Goal: Information Seeking & Learning: Learn about a topic

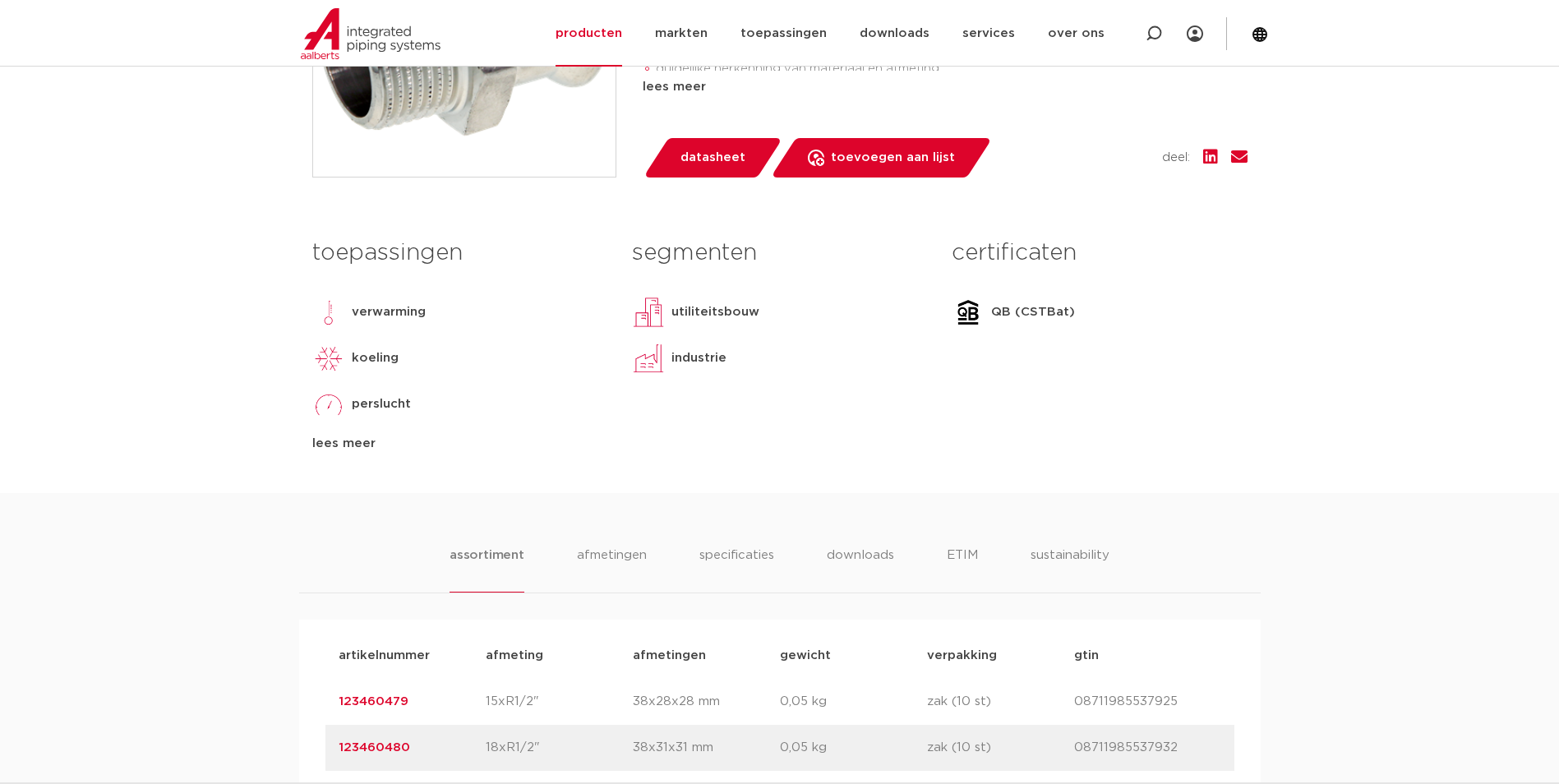
scroll to position [575, 0]
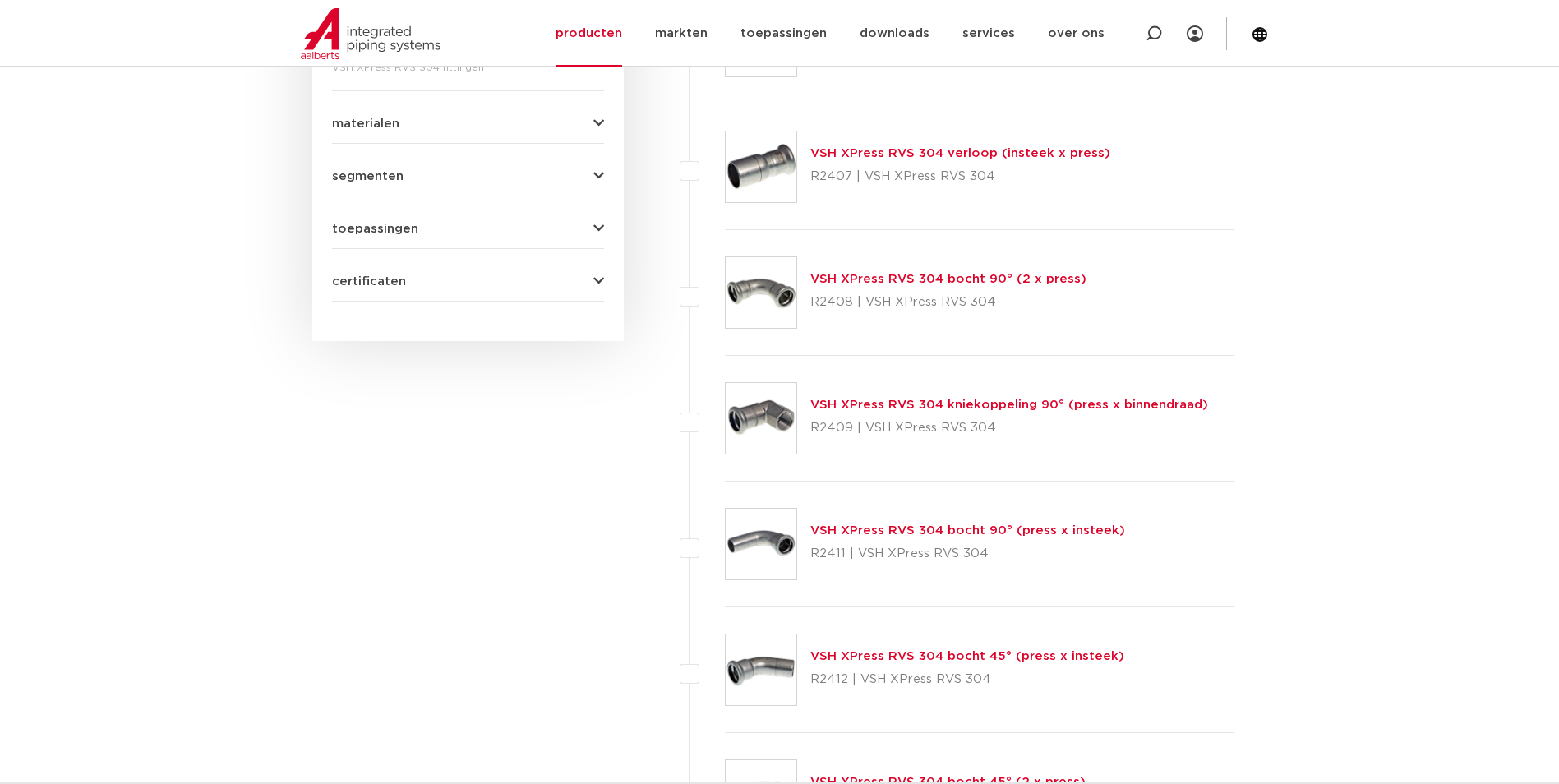
scroll to position [904, 0]
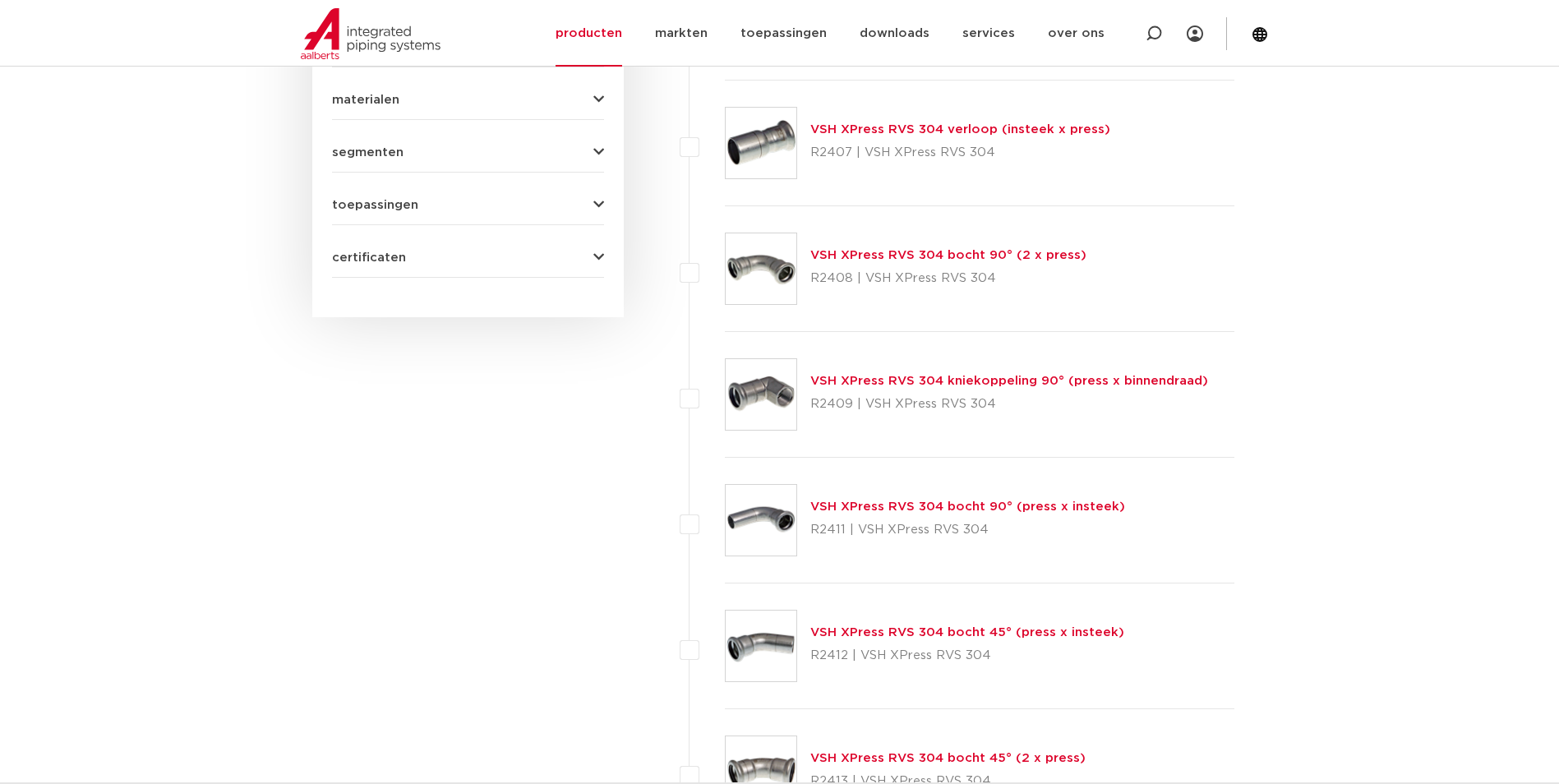
click at [947, 505] on link "VSH XPress RVS 304 bocht 90° (press x insteek)" at bounding box center [968, 507] width 315 height 13
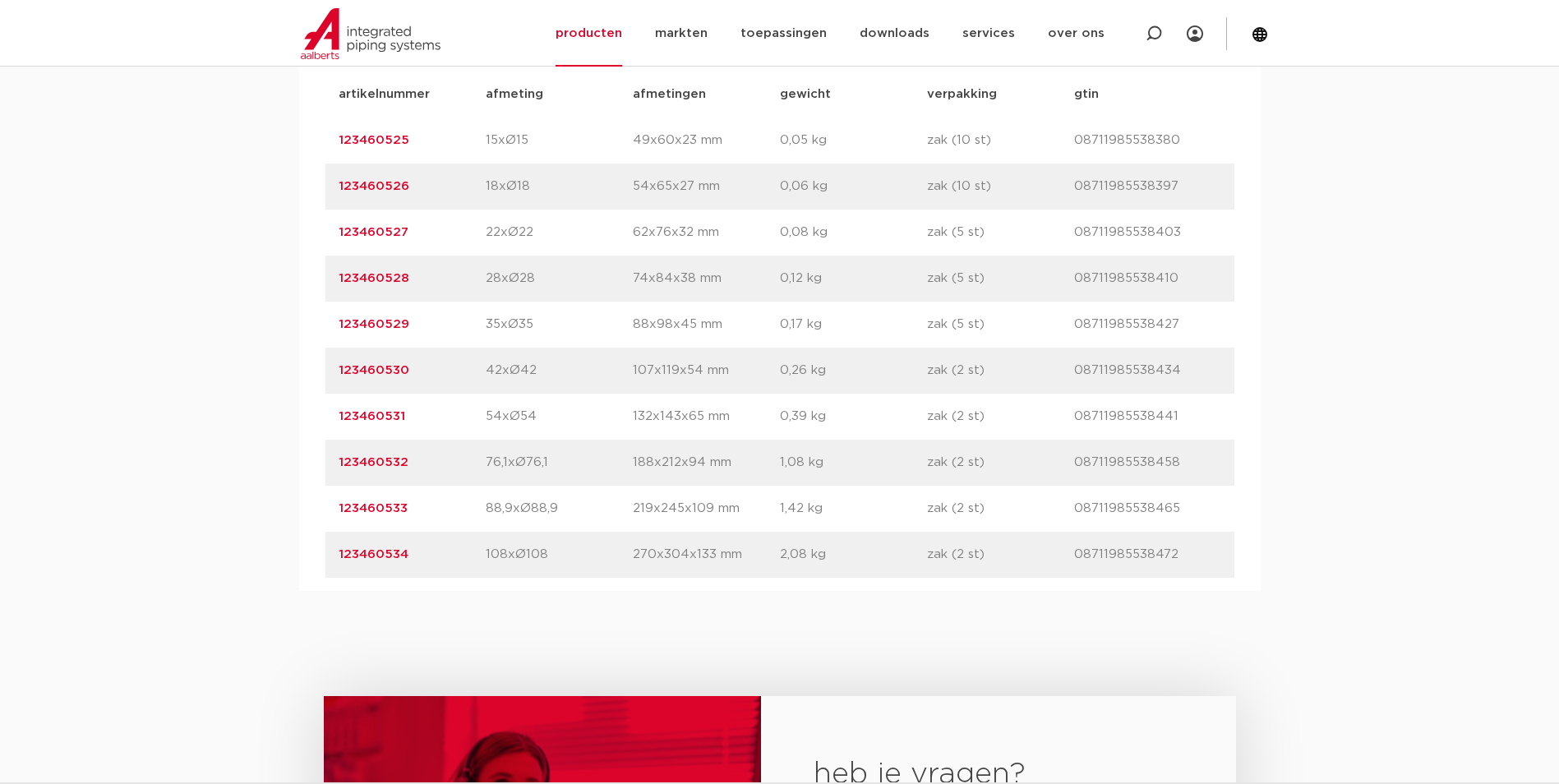
scroll to position [1150, 0]
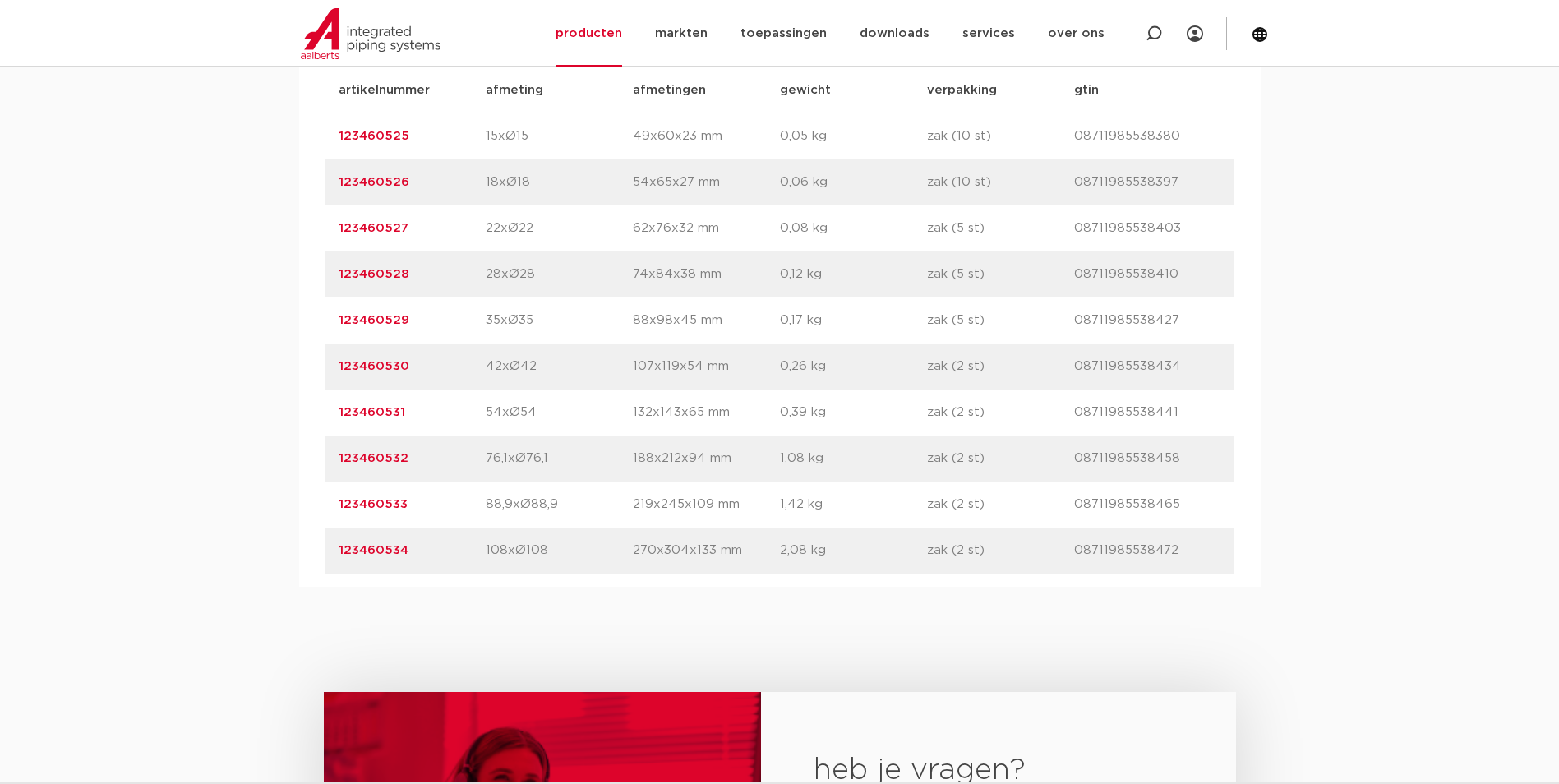
drag, startPoint x: 412, startPoint y: 229, endPoint x: 337, endPoint y: 236, distance: 75.3
click at [337, 236] on div "artikelnummer 123460527 afmeting 22xØ22 afmetingen 62x76x32 mm gewicht 0,08 kg …" at bounding box center [779, 228] width 909 height 46
drag, startPoint x: 337, startPoint y: 236, endPoint x: 350, endPoint y: 227, distance: 15.8
copy link "123460527"
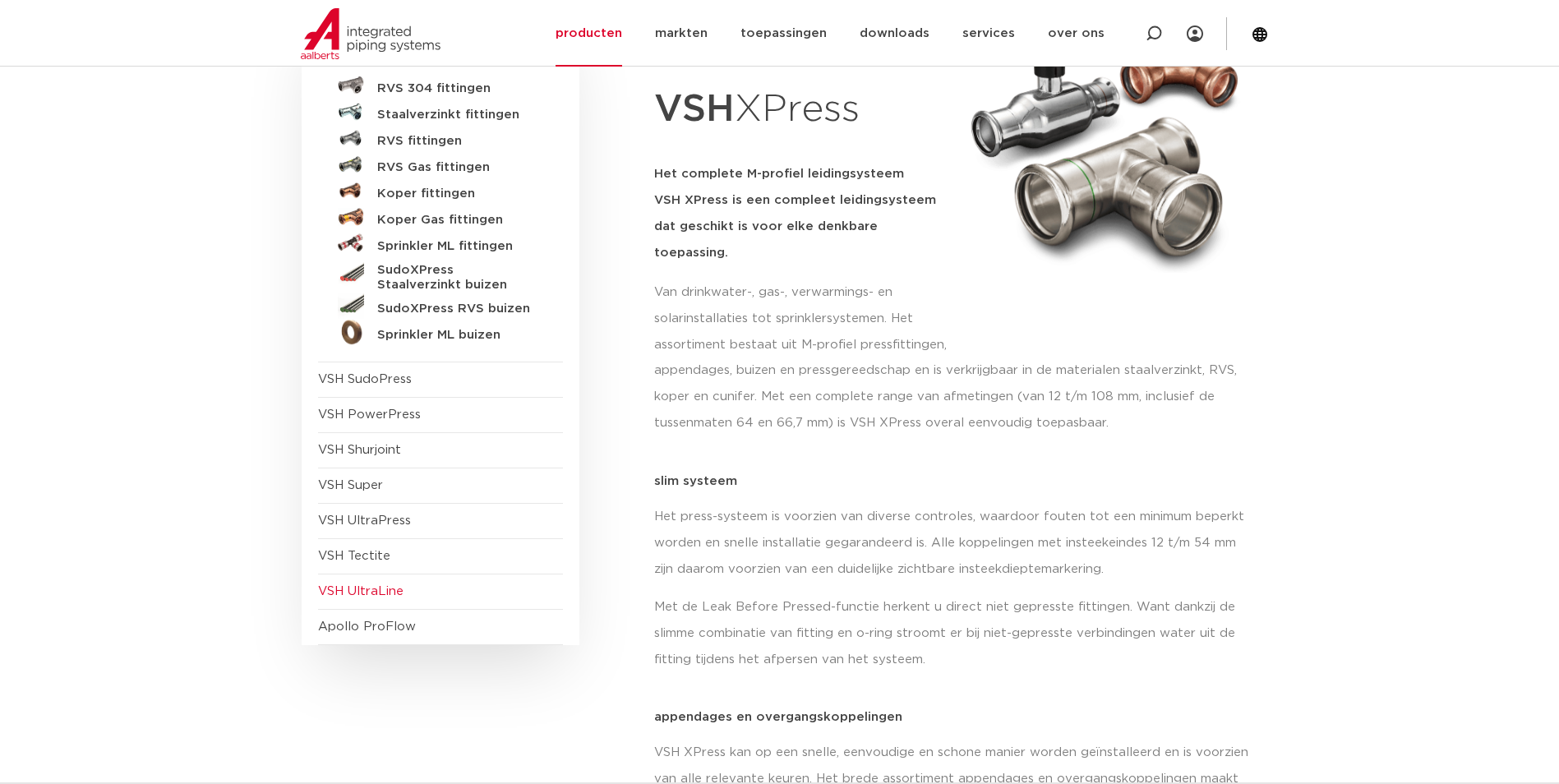
scroll to position [247, 0]
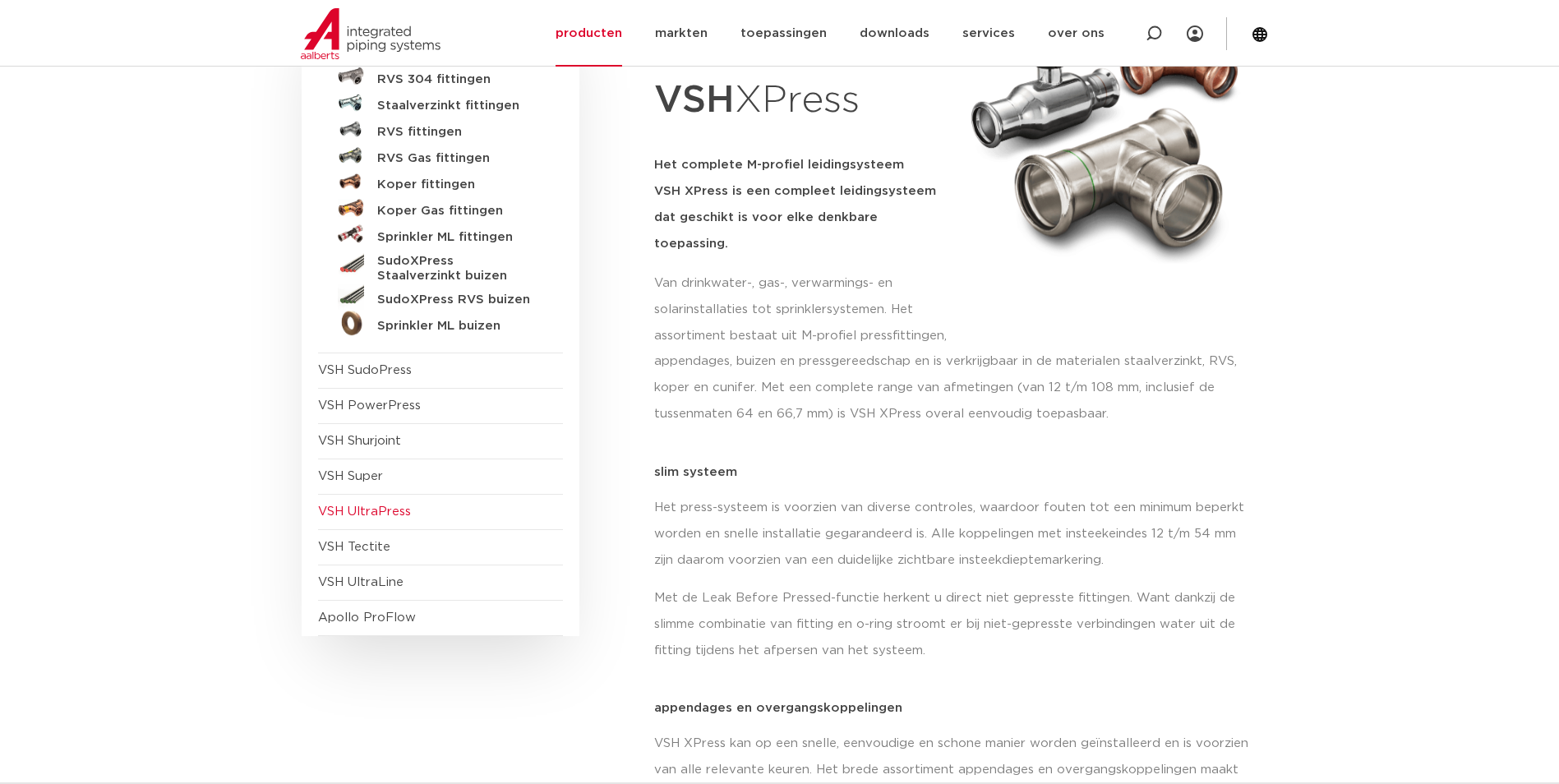
click at [387, 509] on span "VSH UltraPress" at bounding box center [364, 511] width 93 height 13
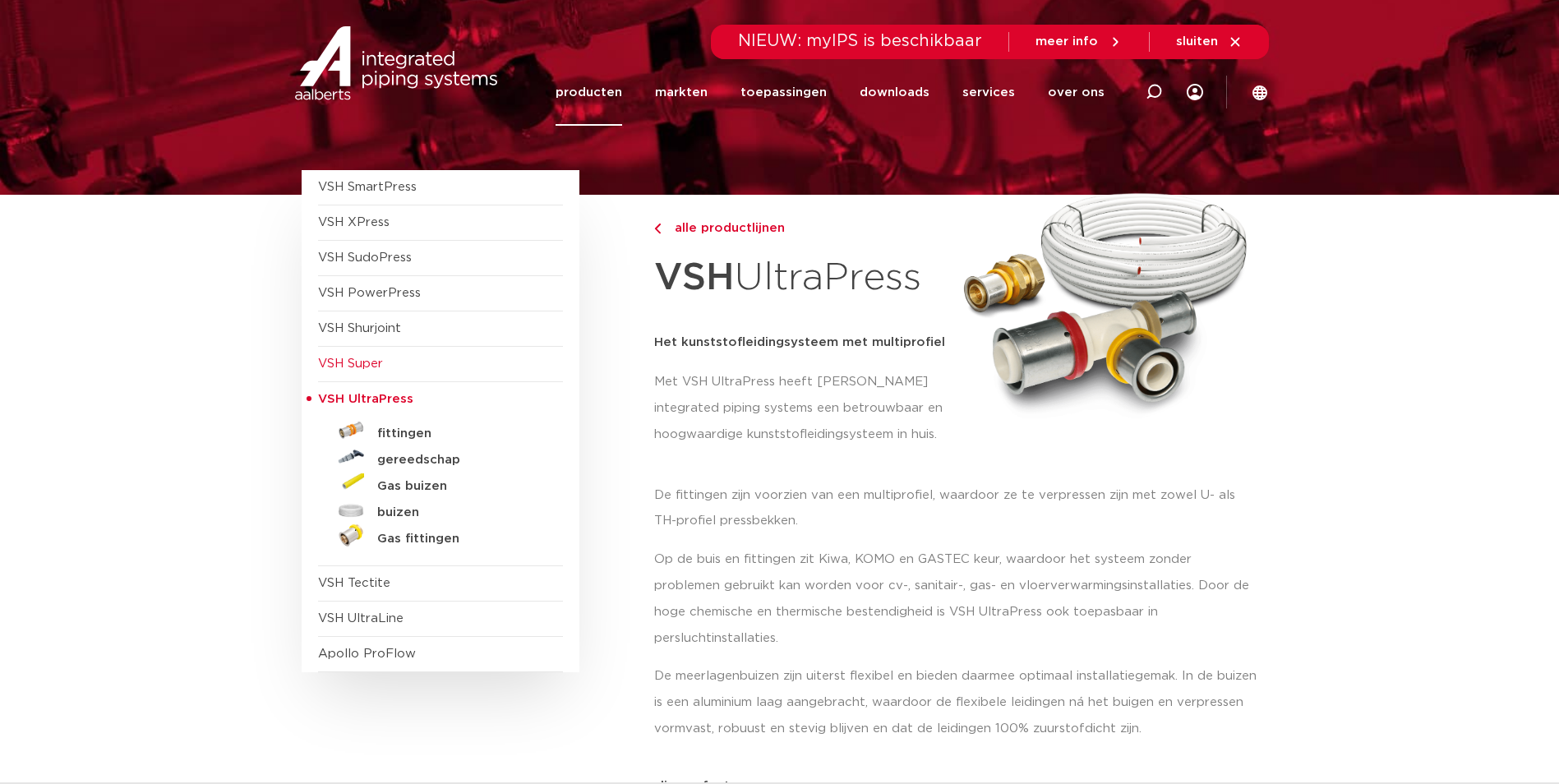
scroll to position [165, 0]
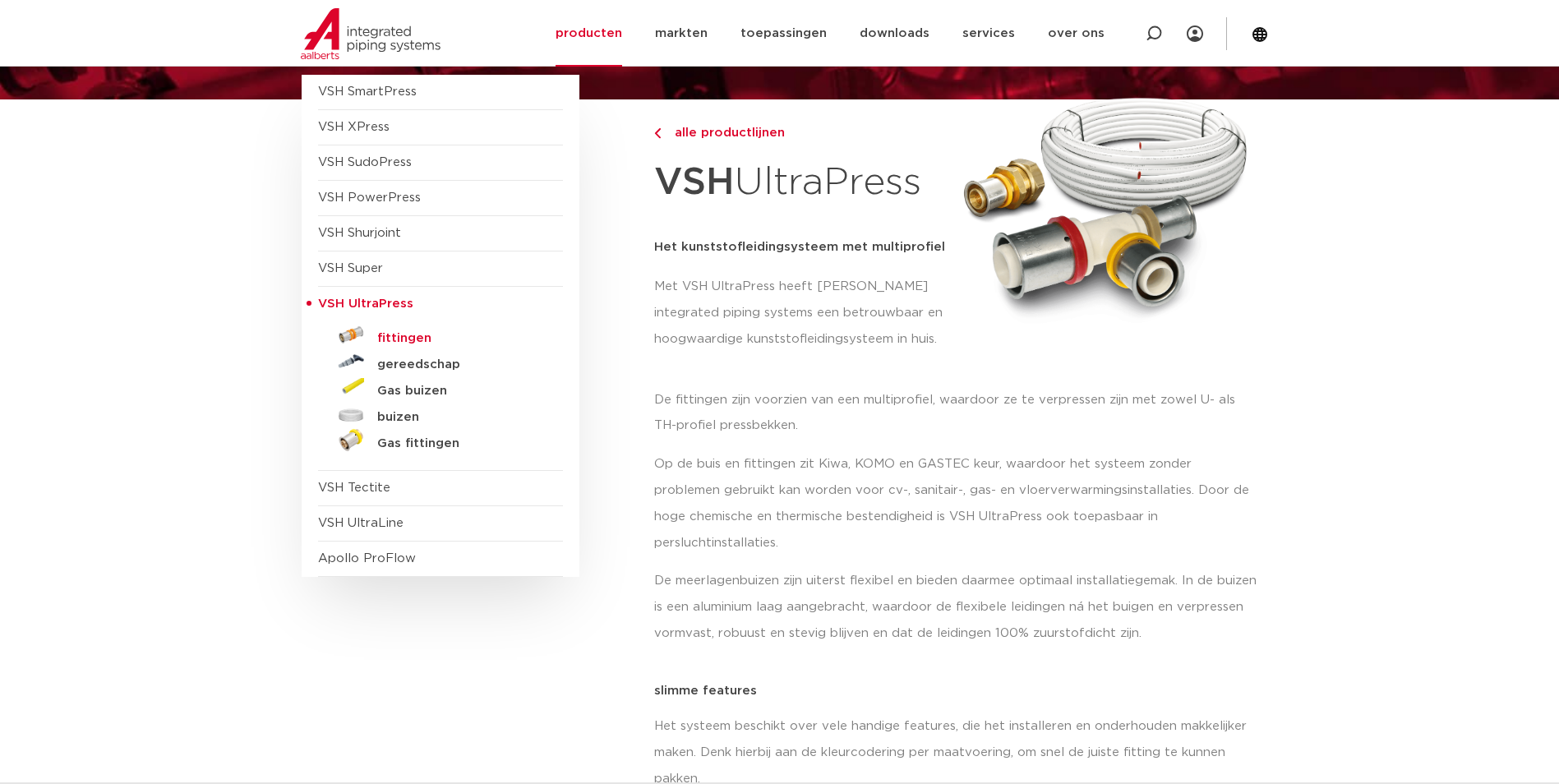
click at [418, 339] on h5 "fittingen" at bounding box center [458, 338] width 163 height 14
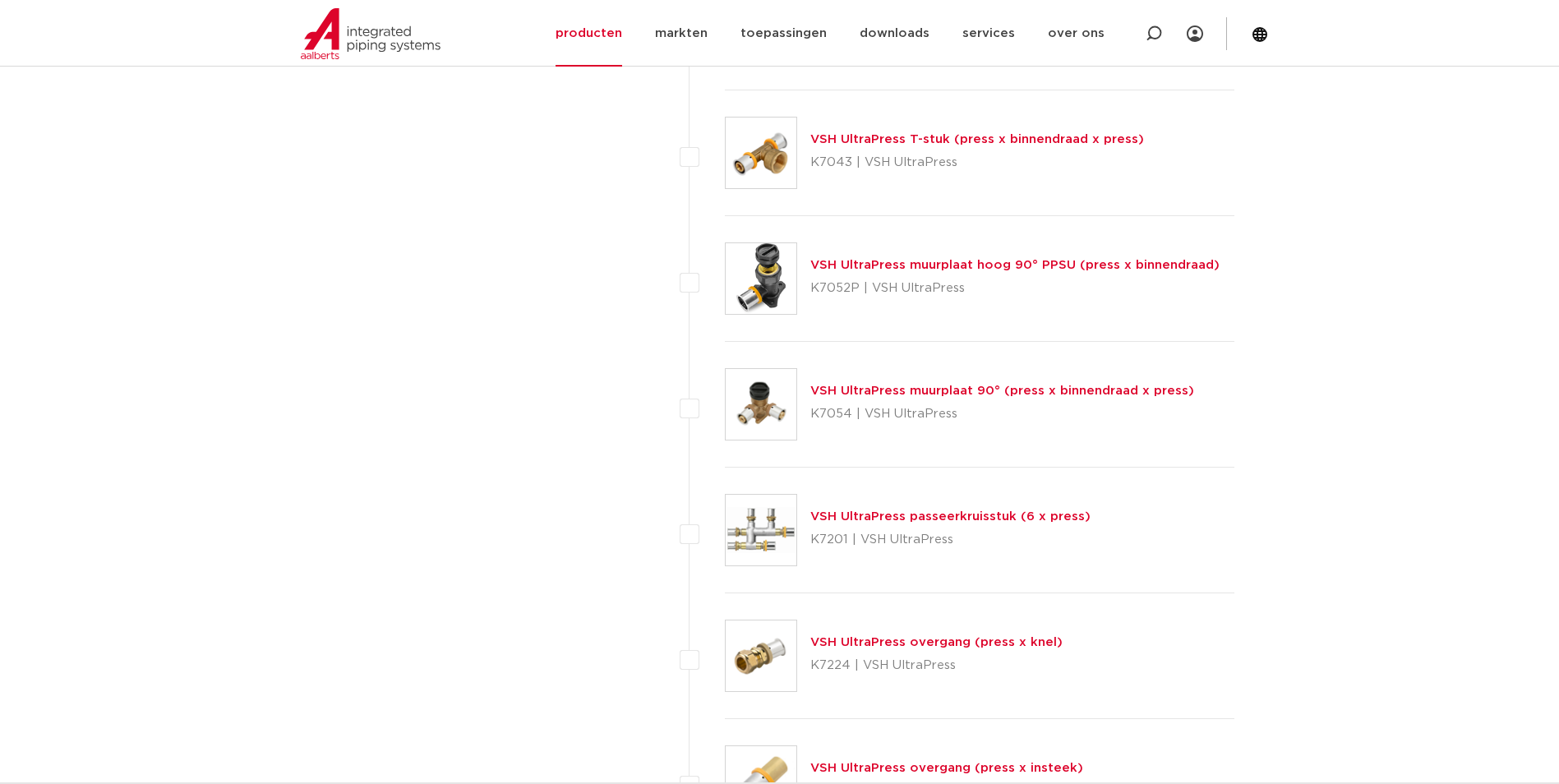
scroll to position [1314, 0]
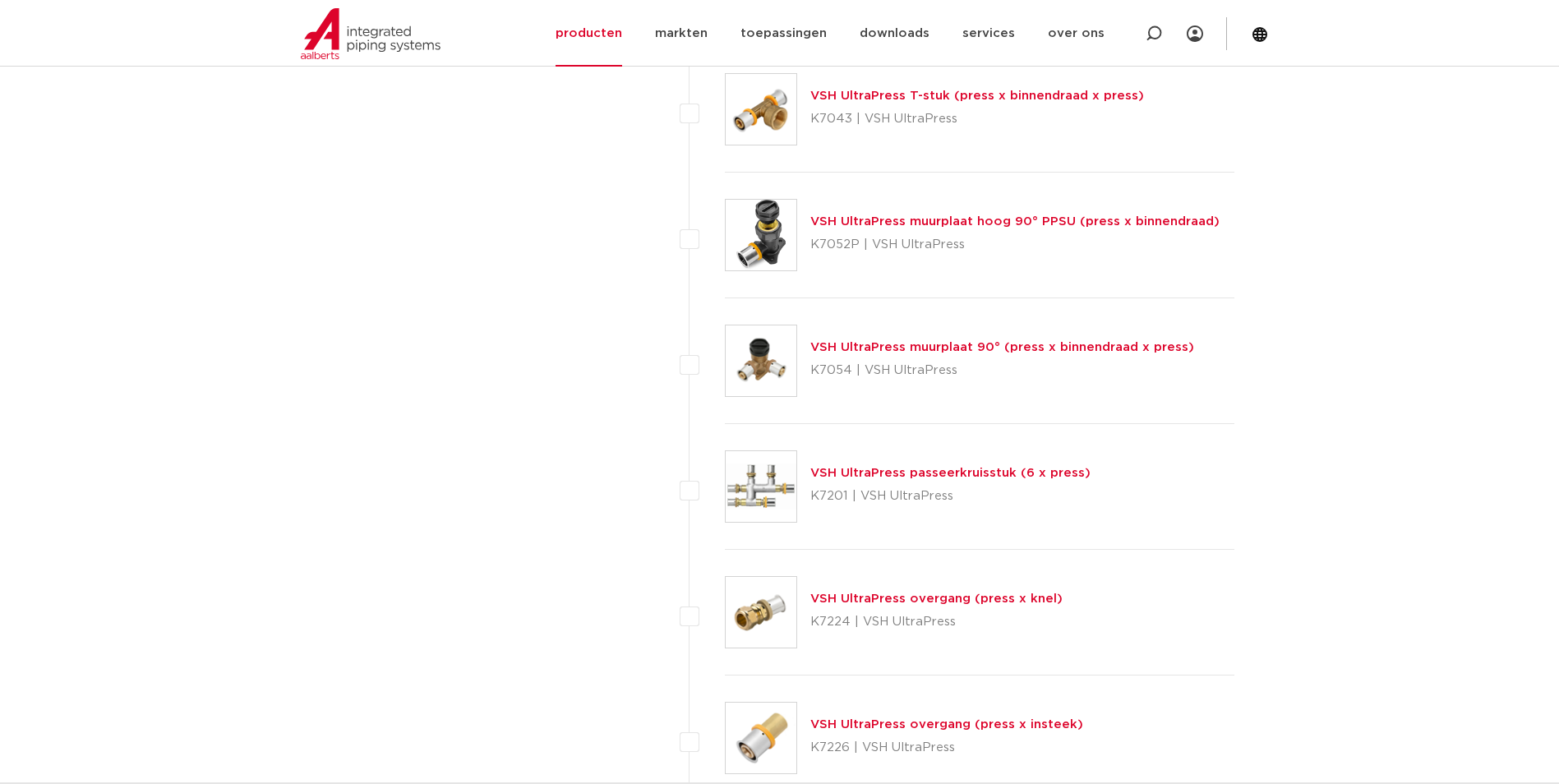
click at [937, 355] on div "VSH UltraPress muurplaat 90° (press x binnendraad x press) K7054 | VSH UltraPre…" at bounding box center [1002, 360] width 384 height 46
click at [931, 348] on link "VSH UltraPress muurplaat 90° (press x binnendraad x press)" at bounding box center [1002, 347] width 384 height 13
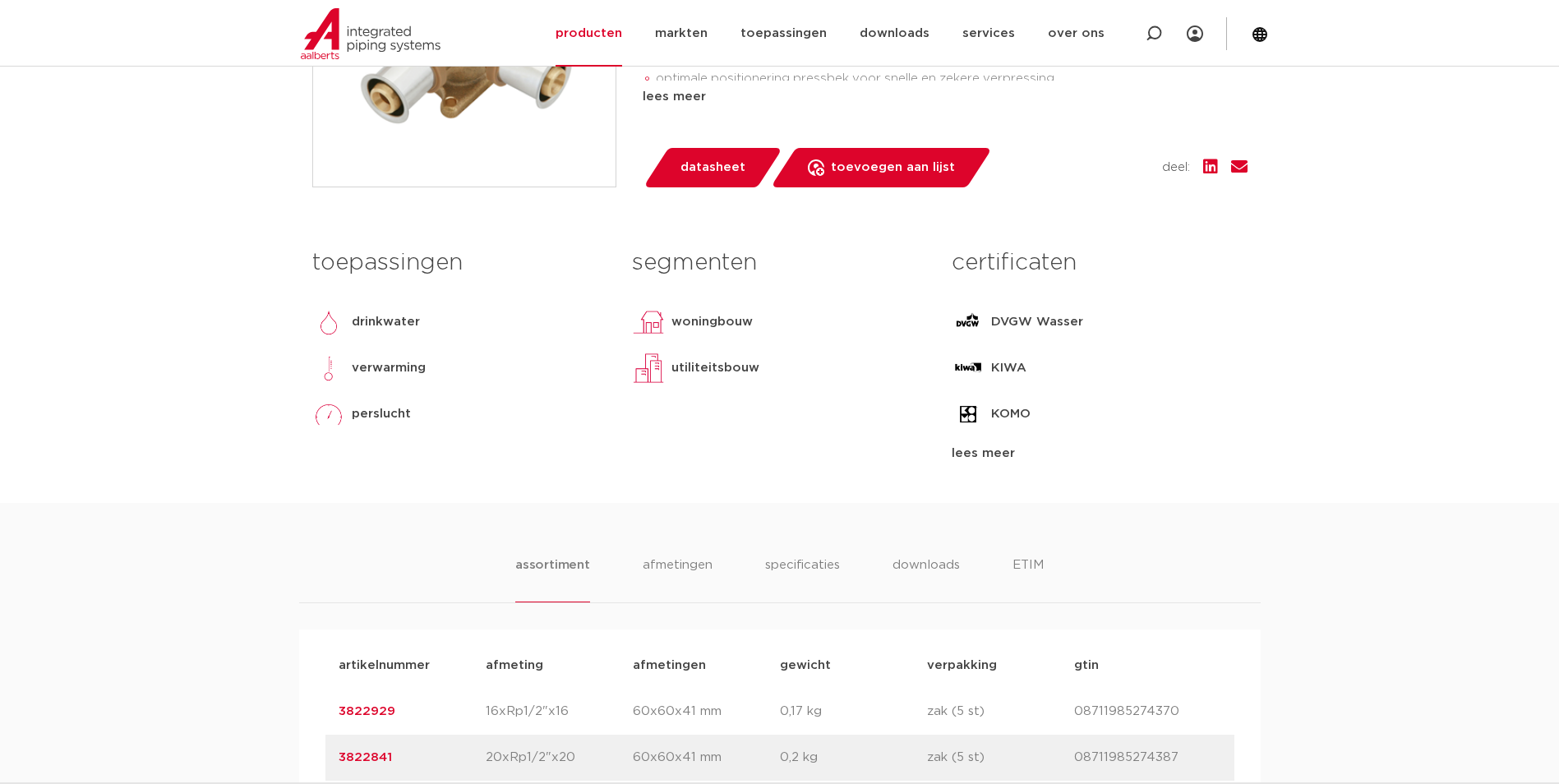
scroll to position [904, 0]
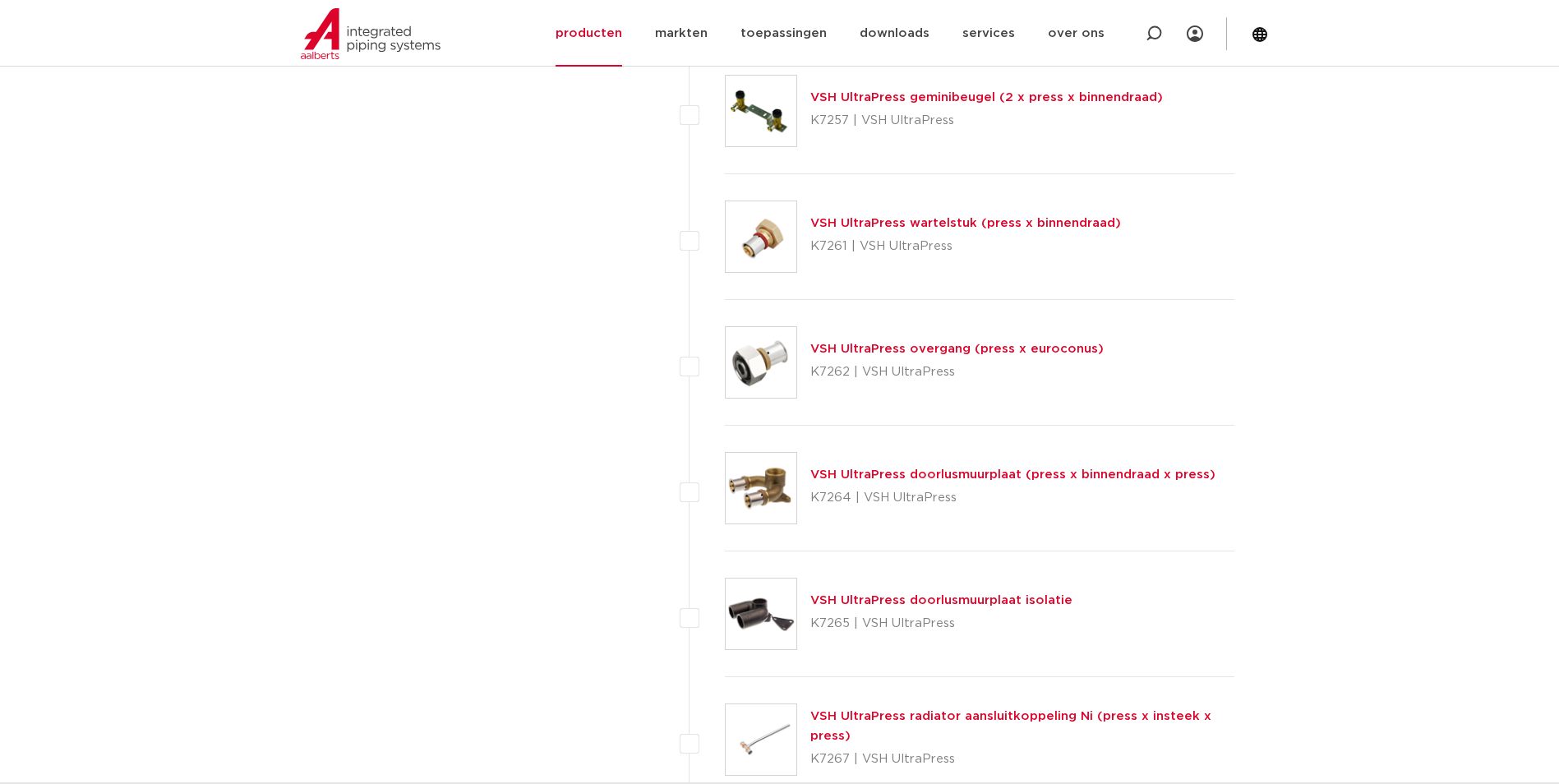
scroll to position [3861, 0]
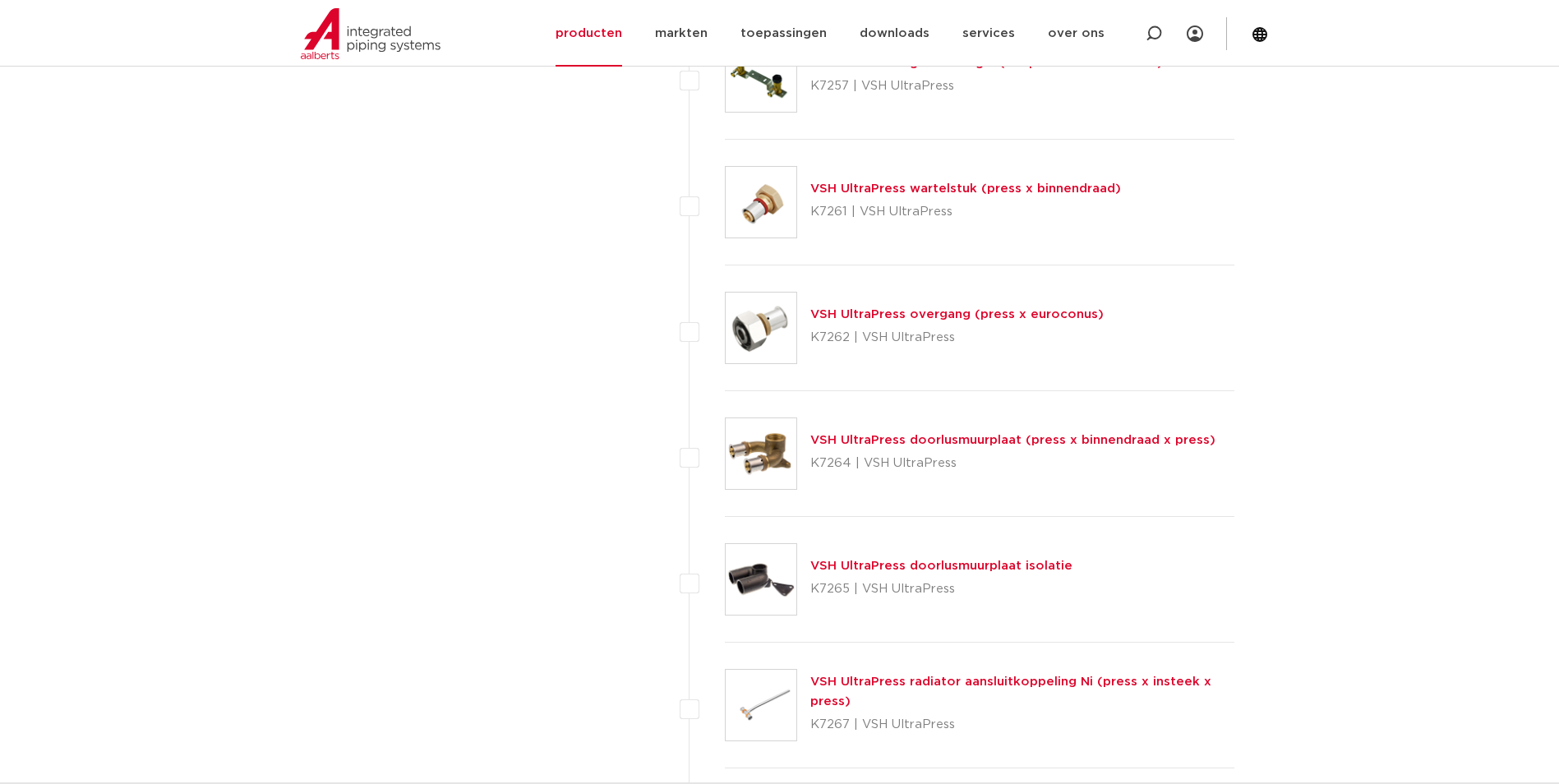
click at [911, 435] on link "VSH UltraPress doorlusmuurplaat (press x binnendraad x press)" at bounding box center [1013, 440] width 405 height 13
